Goal: Transaction & Acquisition: Purchase product/service

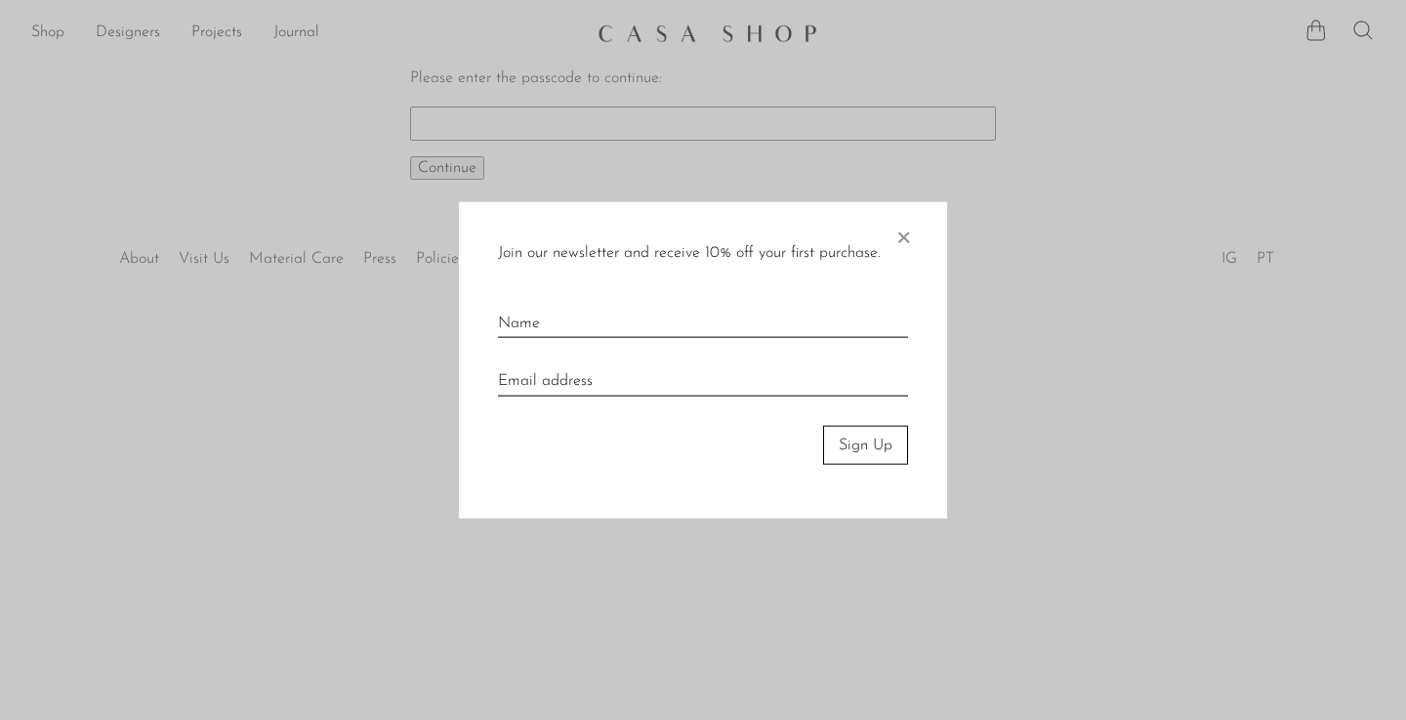
click at [904, 240] on span "×" at bounding box center [903, 232] width 20 height 62
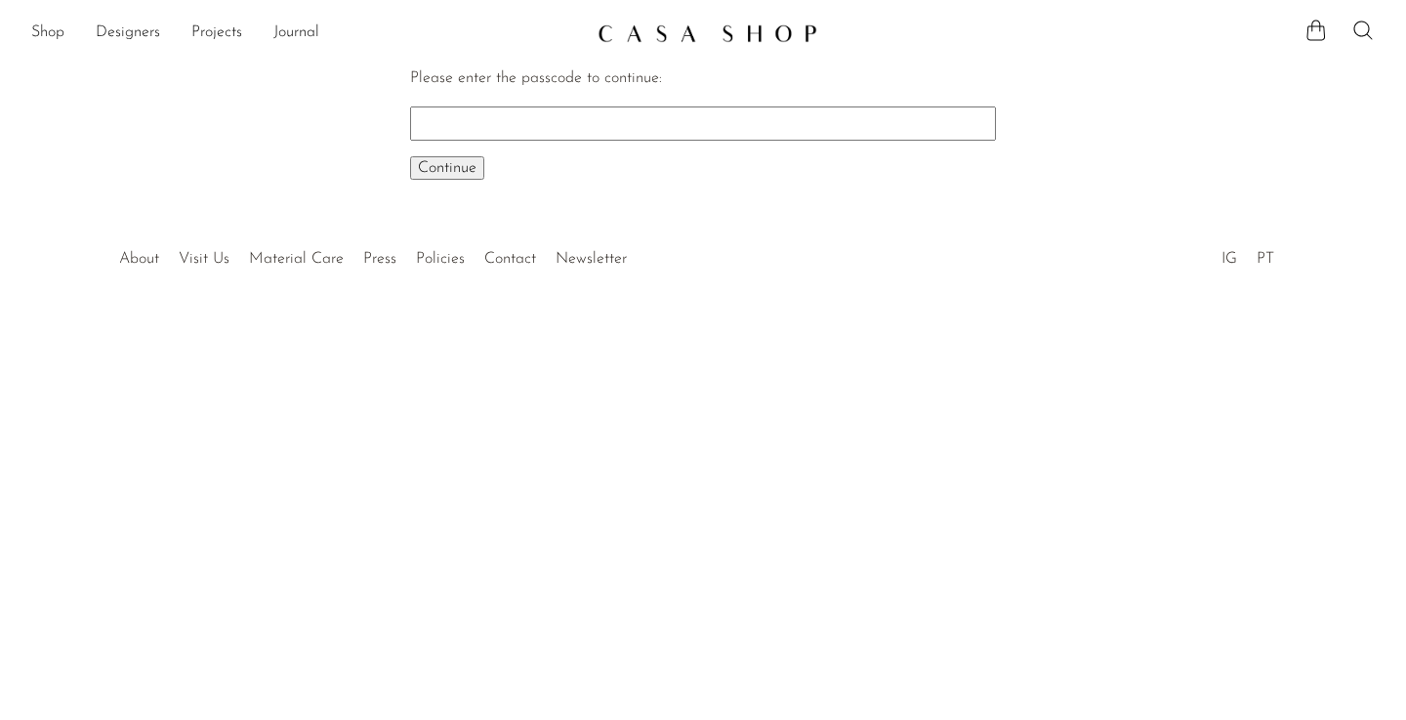
click at [692, 117] on input "Please enter the passcode to continue:" at bounding box center [703, 122] width 586 height 33
type input "EARLY"
click at [447, 167] on button "Continue One moment..." at bounding box center [447, 167] width 74 height 23
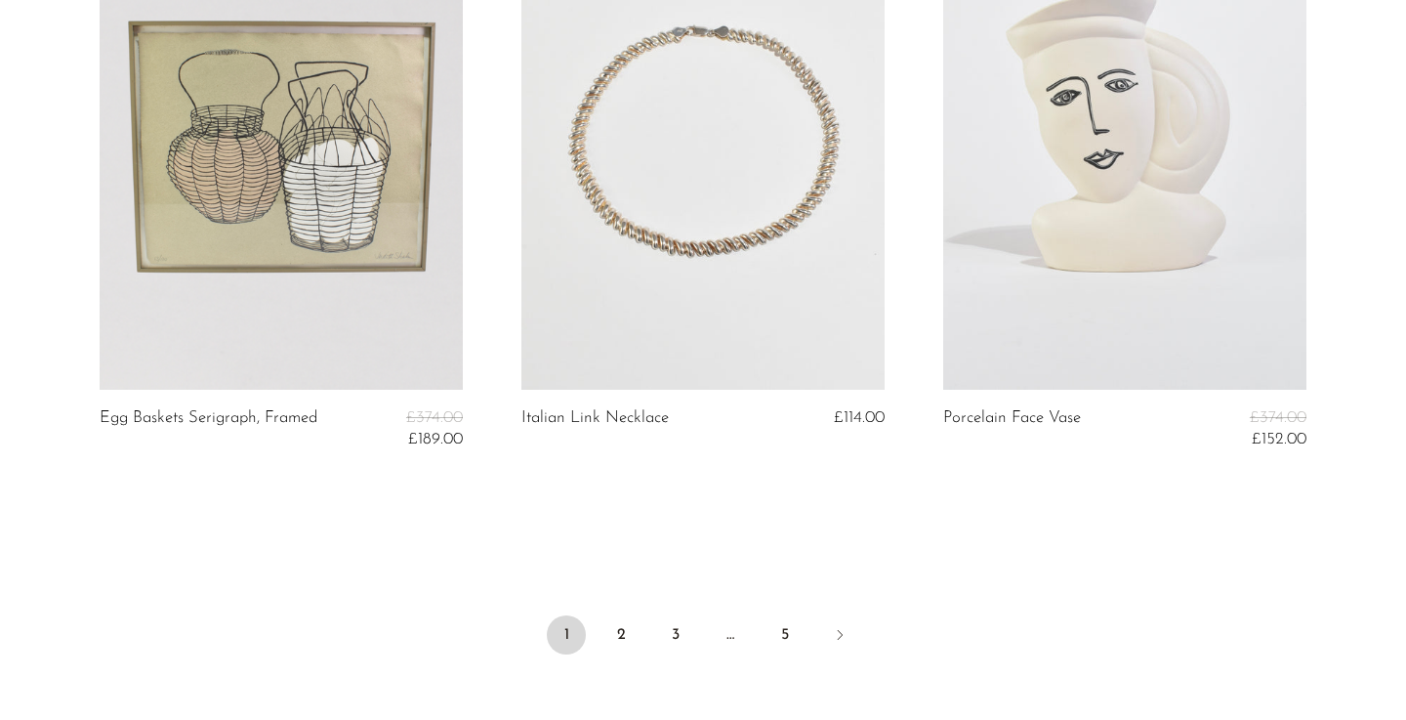
scroll to position [7090, 0]
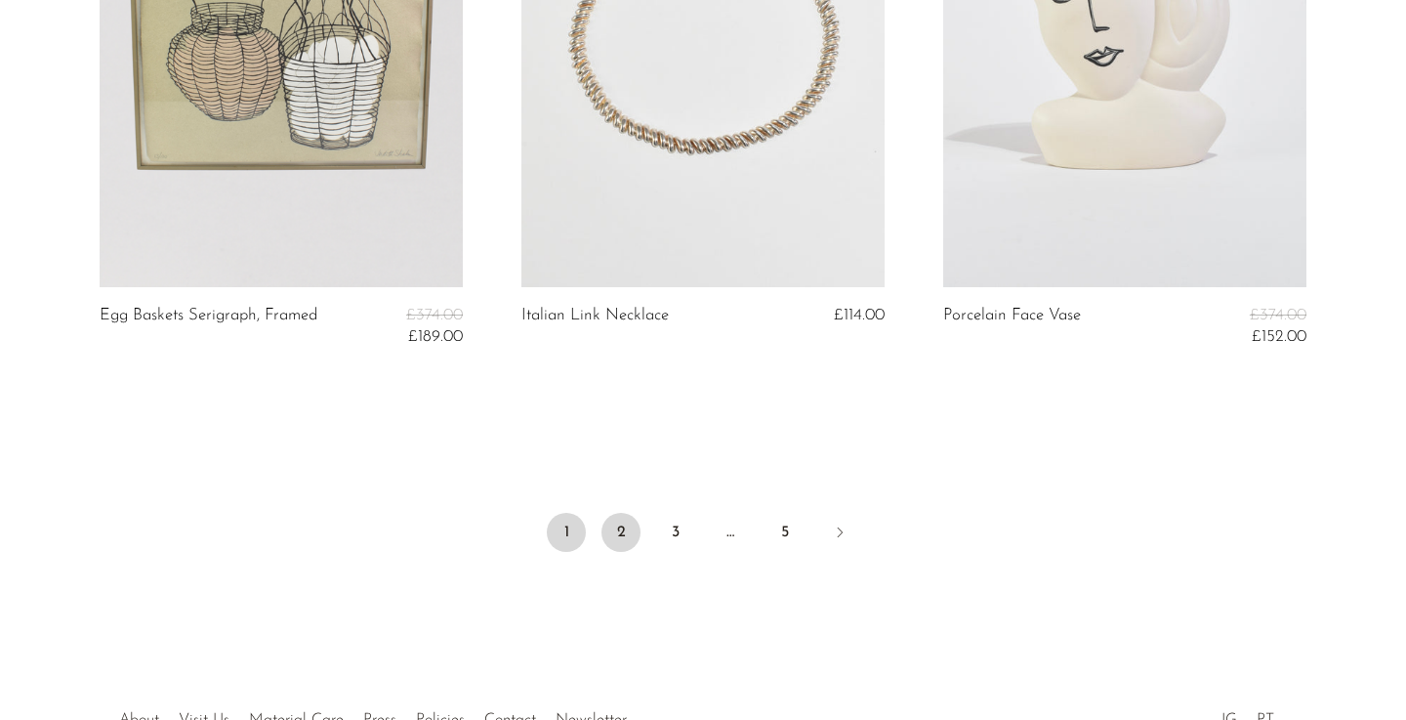
click at [617, 522] on link "2" at bounding box center [621, 532] width 39 height 39
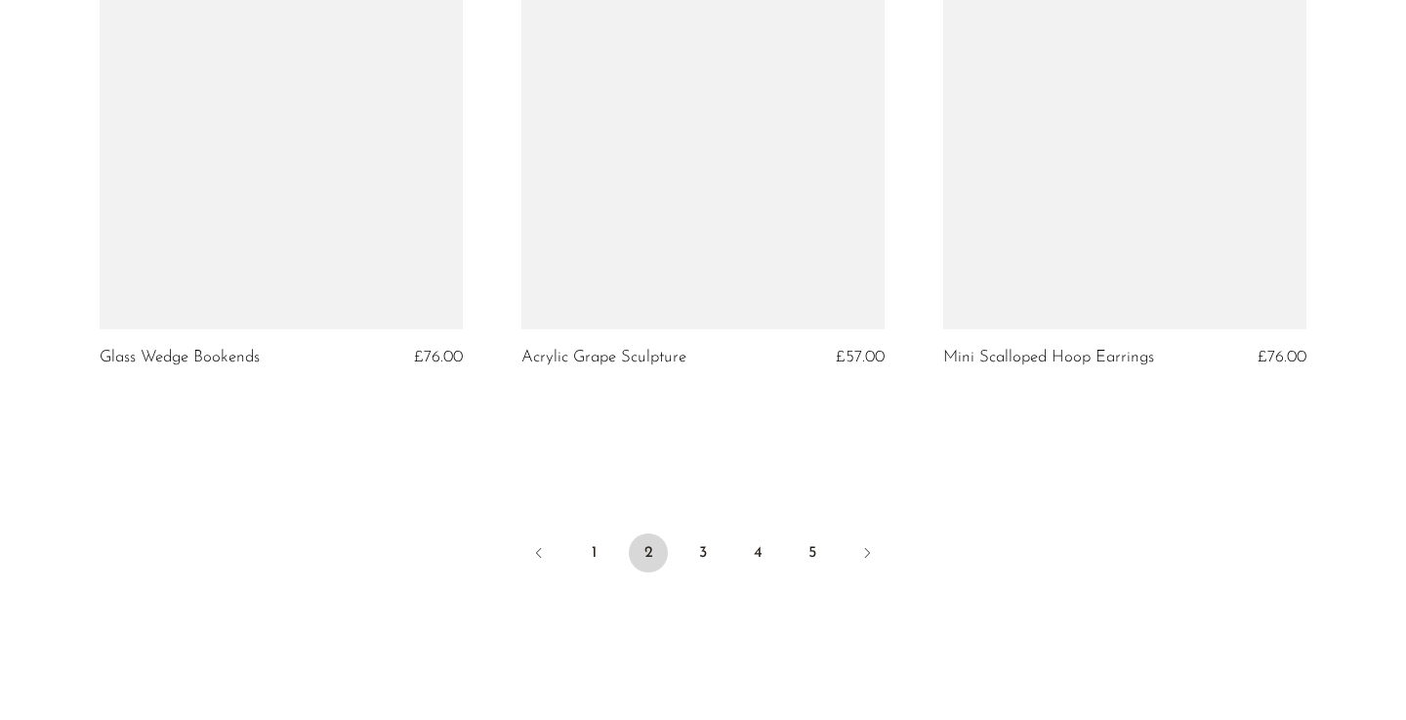
scroll to position [7102, 0]
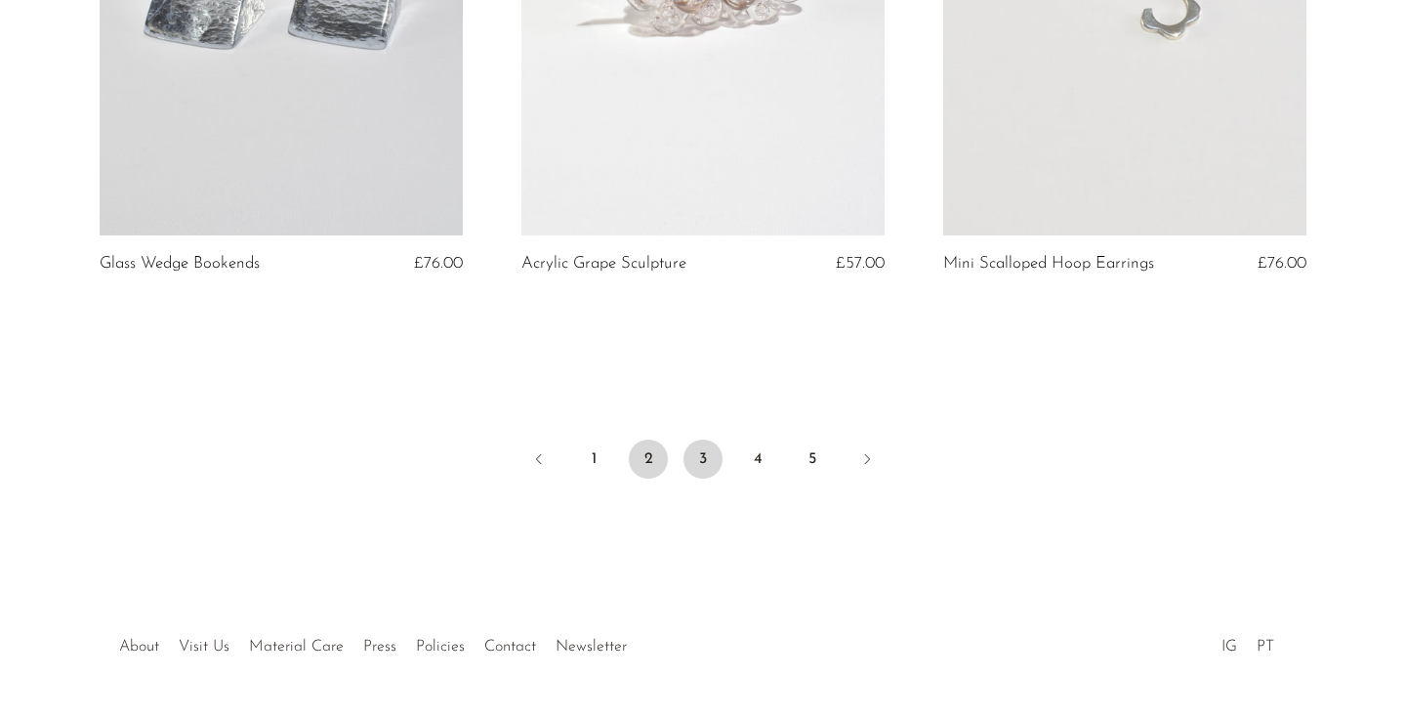
click at [713, 459] on link "3" at bounding box center [703, 458] width 39 height 39
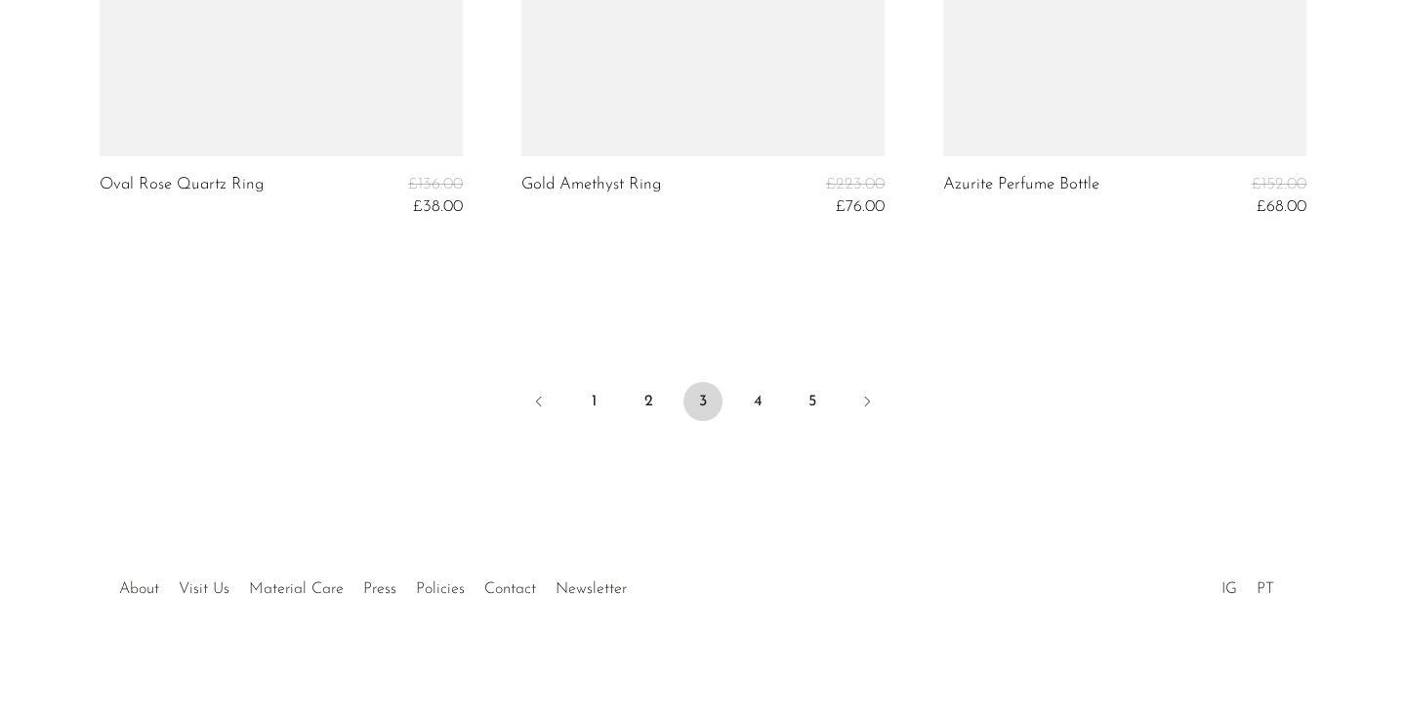
scroll to position [7301, 0]
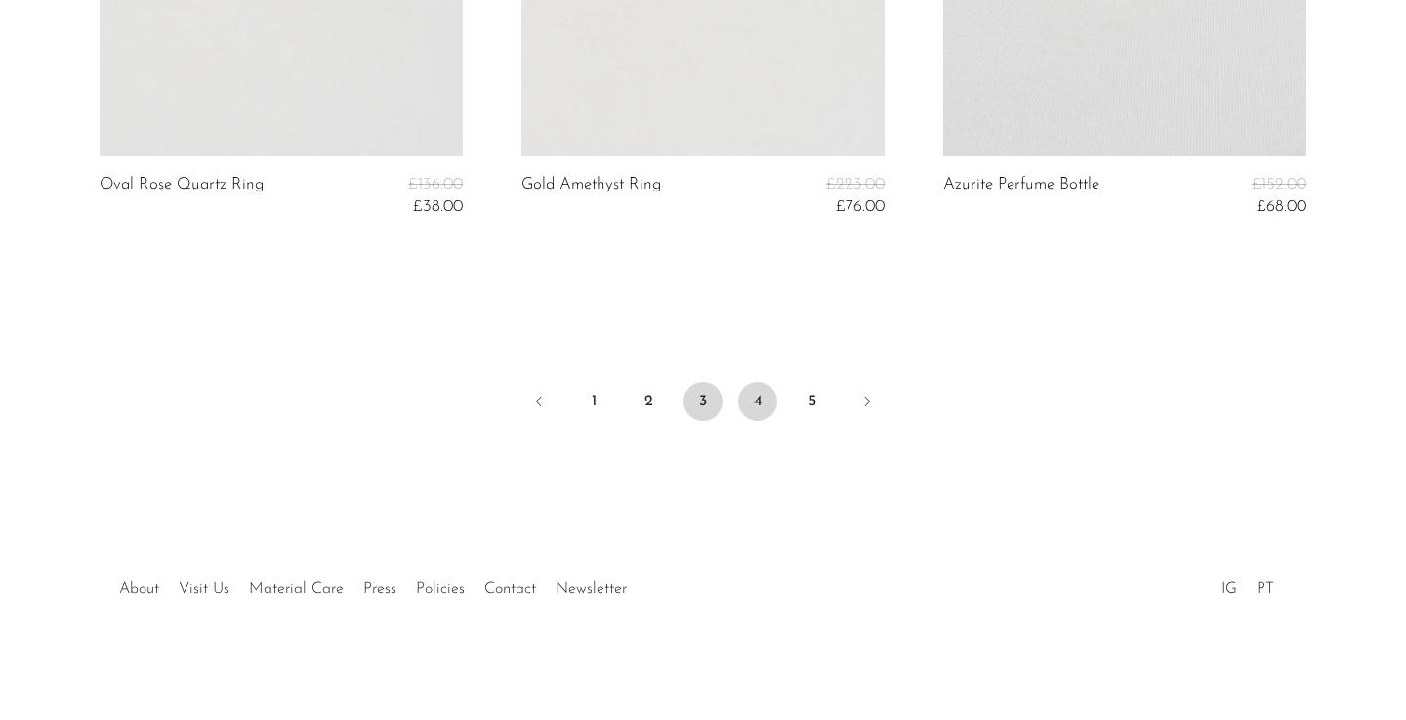
click at [758, 415] on link "4" at bounding box center [757, 401] width 39 height 39
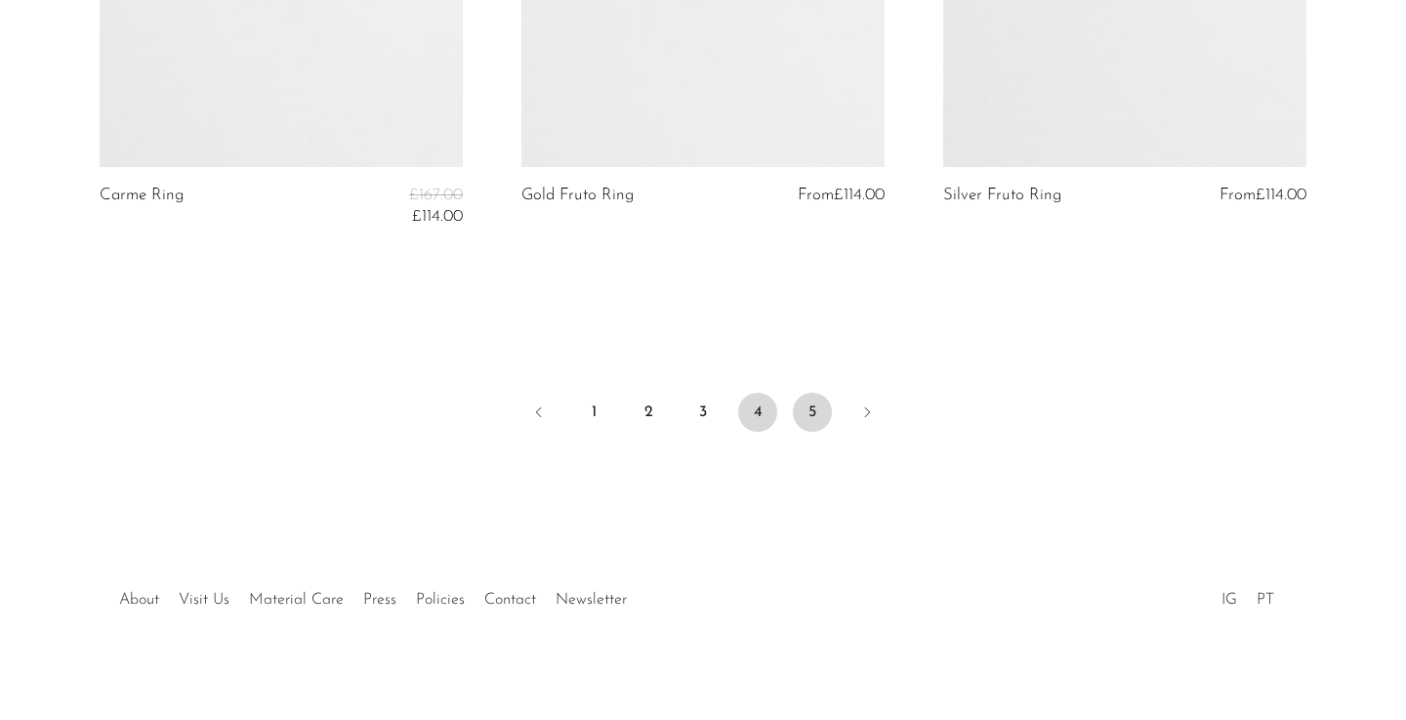
scroll to position [7305, 0]
click at [810, 405] on link "5" at bounding box center [812, 413] width 39 height 39
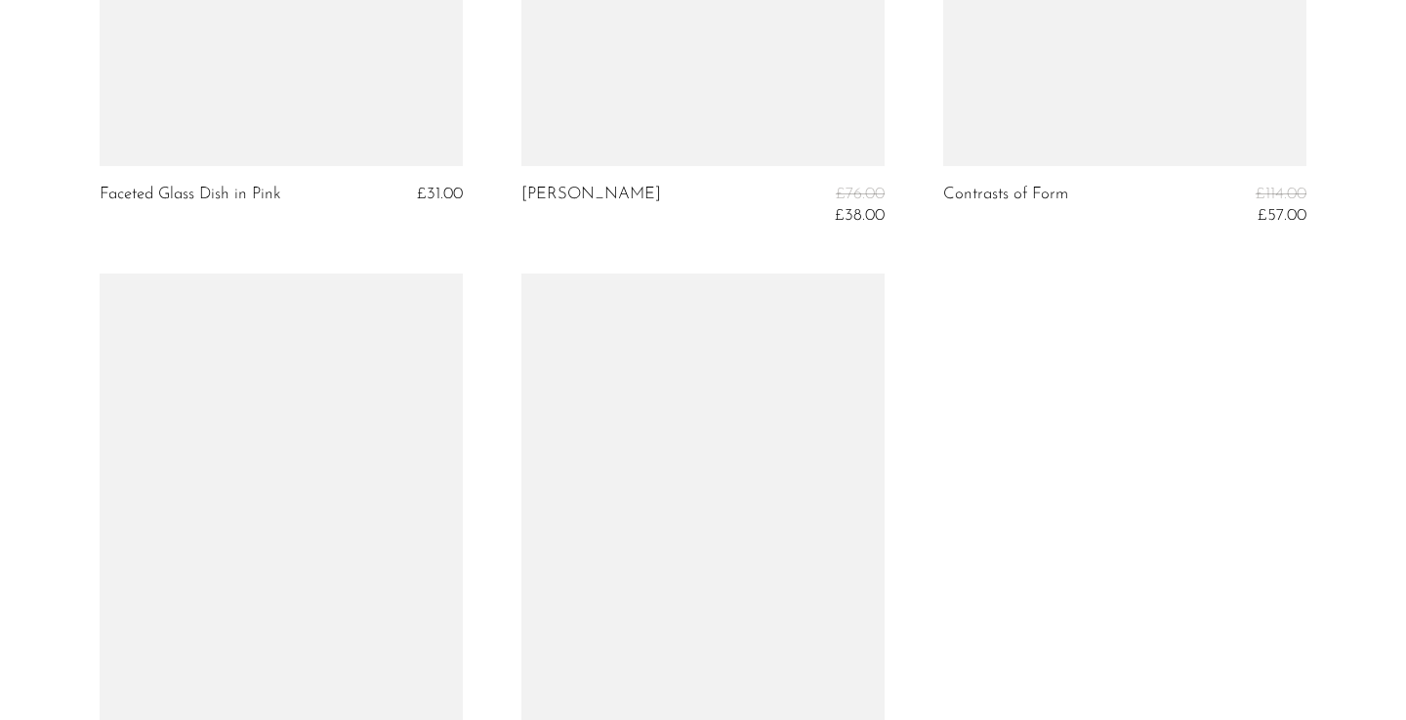
scroll to position [6254, 0]
